Goal: Task Accomplishment & Management: Use online tool/utility

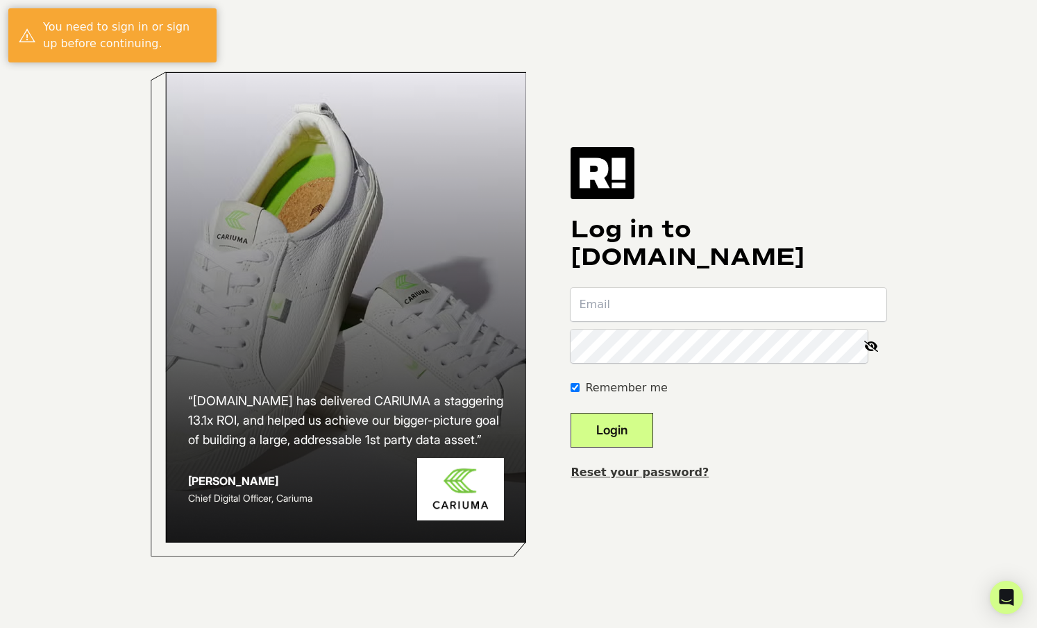
type input "[EMAIL_ADDRESS][DOMAIN_NAME]"
click at [628, 427] on button "Login" at bounding box center [612, 430] width 83 height 35
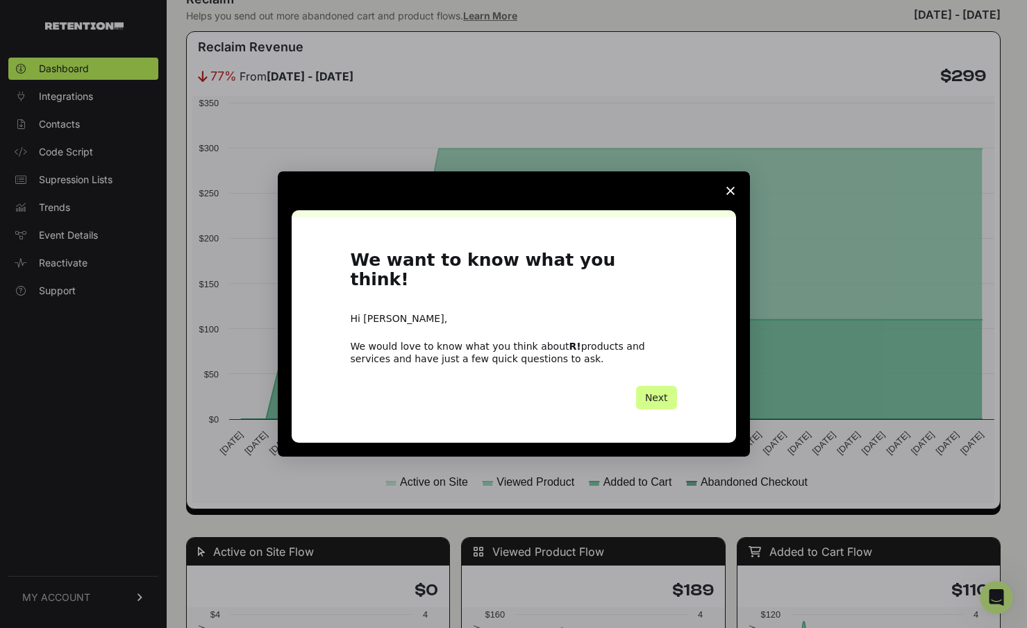
scroll to position [833, 0]
click at [732, 195] on icon "Close survey" at bounding box center [730, 191] width 8 height 8
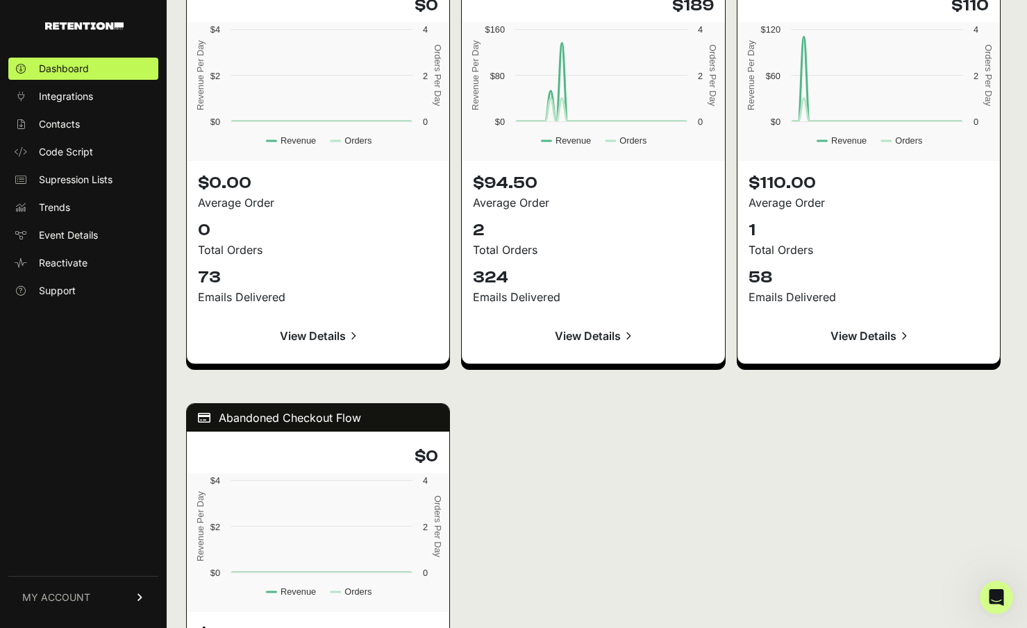
scroll to position [1666, 0]
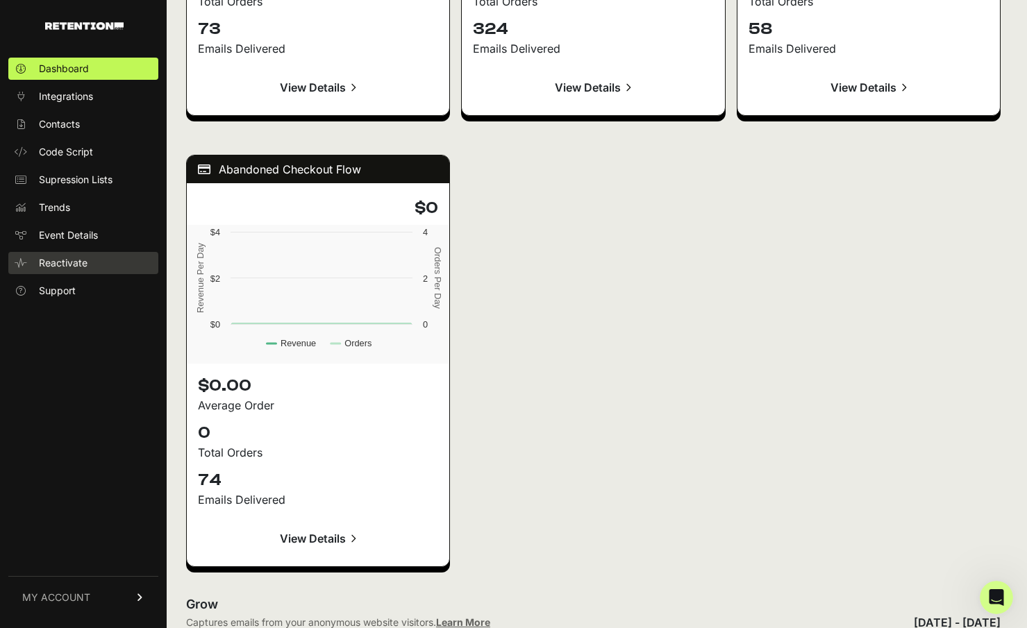
click at [56, 262] on span "Reactivate" at bounding box center [63, 263] width 49 height 14
